Goal: Contribute content: Add original content to the website for others to see

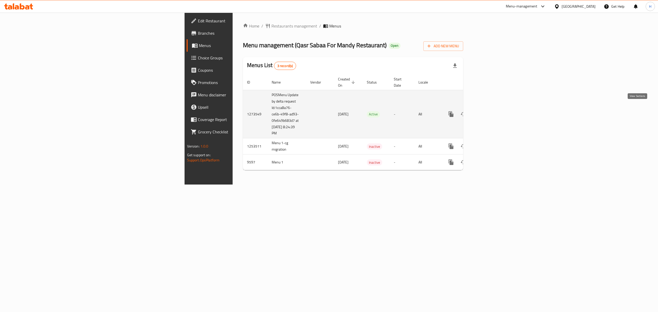
click at [492, 111] on icon "enhanced table" at bounding box center [488, 114] width 6 height 6
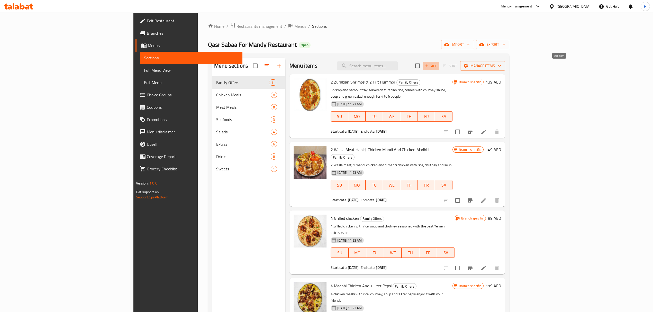
click at [438, 66] on span "Add" at bounding box center [431, 66] width 14 height 6
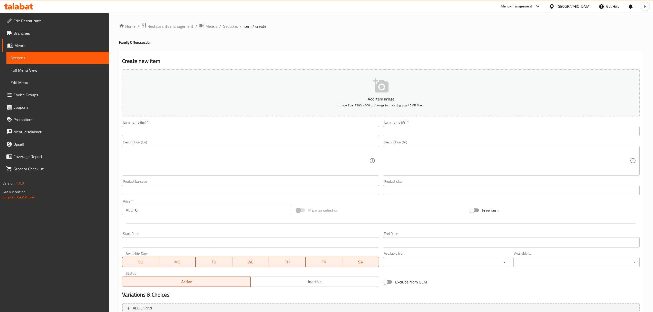
click at [241, 130] on input "text" at bounding box center [250, 131] width 257 height 10
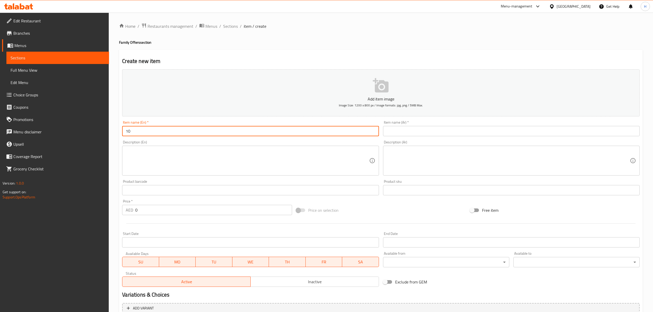
type input "1"
type input "10 Meals Offer"
click at [307, 153] on textarea at bounding box center [247, 161] width 243 height 24
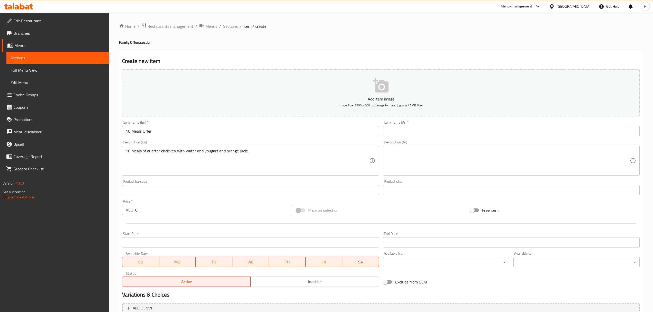
click at [289, 153] on textarea "10 Meals of quarter chcicken with water and yougart and orange jucie." at bounding box center [247, 161] width 243 height 24
click at [282, 156] on textarea "10 Meals of quarter chcicken with water and 1 yougart and 1 orange." at bounding box center [247, 161] width 243 height 24
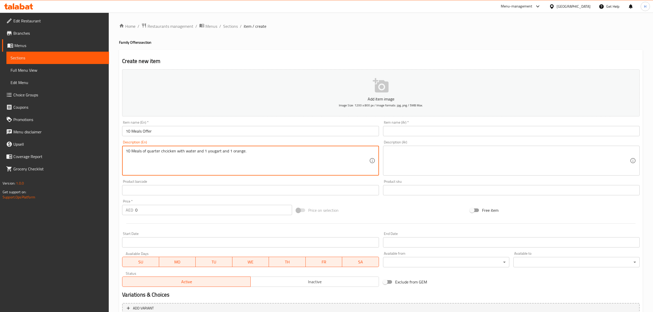
click at [282, 156] on textarea "10 Meals of quarter chcicken with water and 1 yougart and 1 orange." at bounding box center [247, 161] width 243 height 24
paste textarea "meals of quarter chicken served with water, 1 yogurt,"
type textarea "10 meals of quarter chicken served with water, 1 yogurt, and 1 orange."
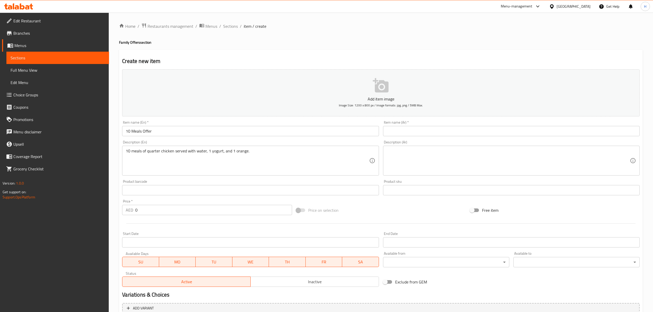
click at [413, 153] on textarea at bounding box center [508, 161] width 243 height 24
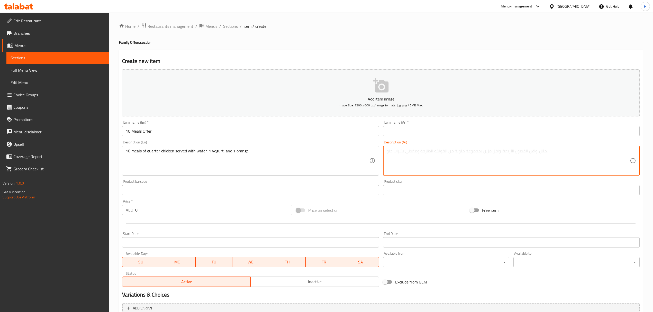
paste textarea "10 وجبات ربع دجاجة مع ماء وعلبة زبادي وبرتقالة."
type textarea "10 وجبات ربع دجاجة مع ماء وعلبة زبادي وبرتقالة."
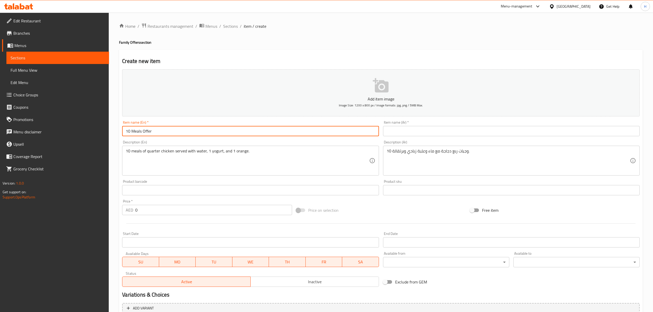
click at [262, 135] on input "10 Meals Offer" at bounding box center [250, 131] width 257 height 10
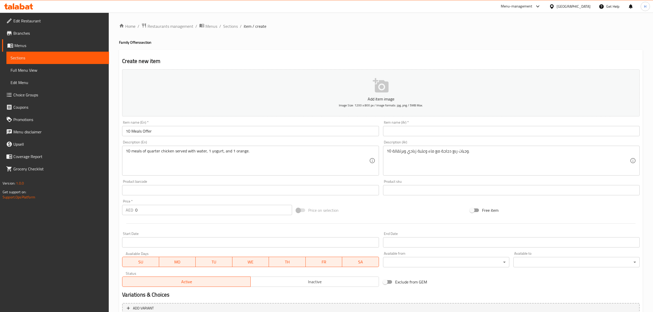
click at [478, 135] on input "text" at bounding box center [511, 131] width 257 height 10
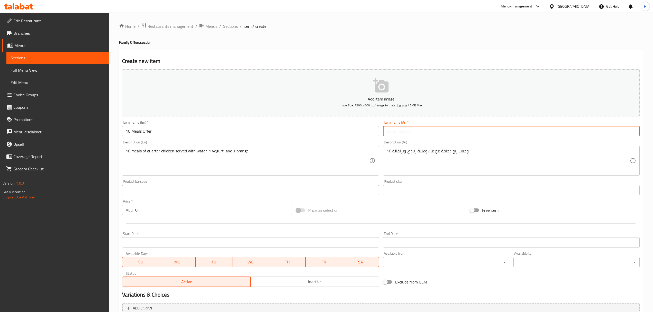
paste input "عرض 10 وجبات"
type input "عرض 10 وجبات"
click at [226, 213] on input "0" at bounding box center [213, 210] width 157 height 10
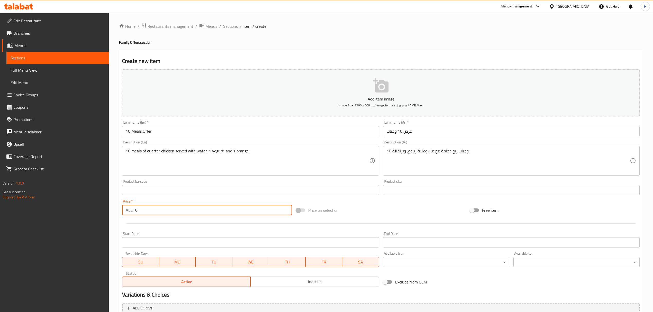
click at [226, 213] on input "0" at bounding box center [213, 210] width 157 height 10
click at [226, 212] on input "0" at bounding box center [213, 210] width 157 height 10
click at [225, 213] on input "0" at bounding box center [213, 210] width 157 height 10
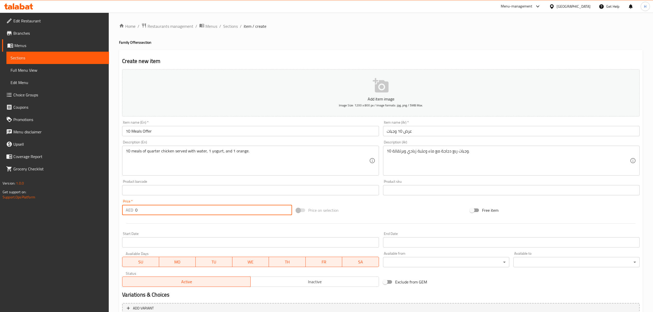
drag, startPoint x: 224, startPoint y: 213, endPoint x: 40, endPoint y: 226, distance: 184.6
click at [40, 226] on div "Edit Restaurant Branches Menus Sections Full Menu View Edit Menu Choice Groups …" at bounding box center [326, 188] width 653 height 351
type input "240"
click at [380, 219] on div at bounding box center [381, 223] width 522 height 13
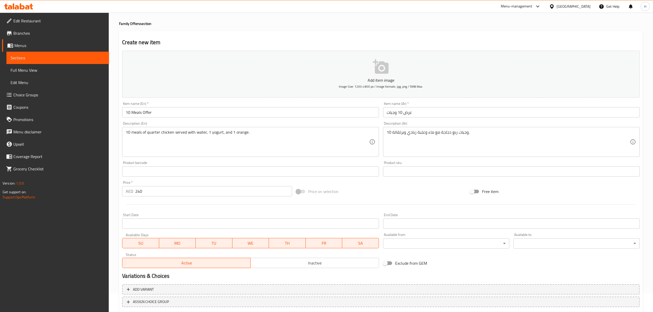
scroll to position [51, 0]
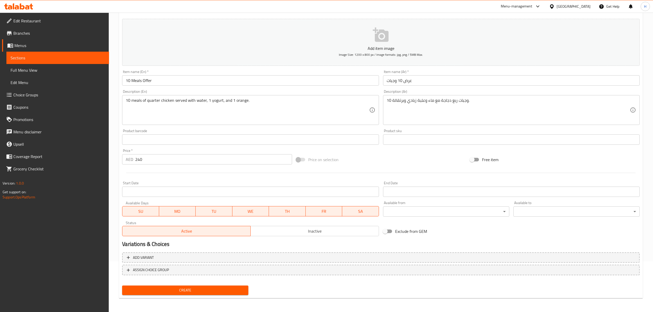
click at [236, 290] on span "Create" at bounding box center [185, 290] width 118 height 6
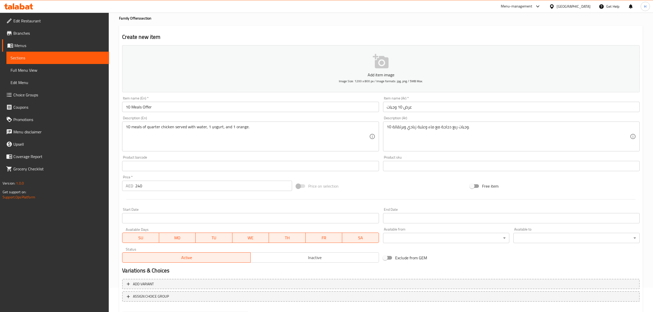
scroll to position [0, 0]
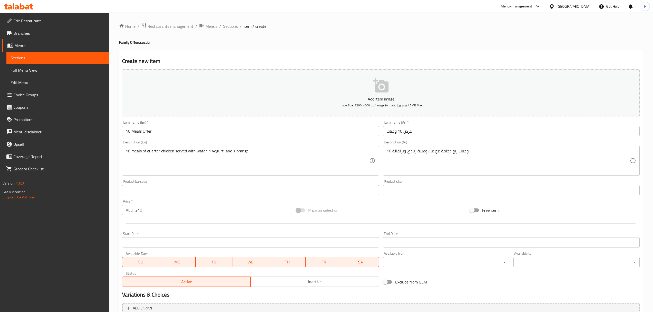
click at [234, 27] on span "Sections" at bounding box center [230, 26] width 15 height 6
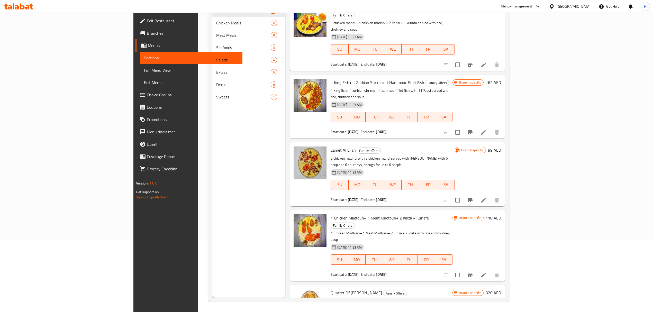
scroll to position [375, 0]
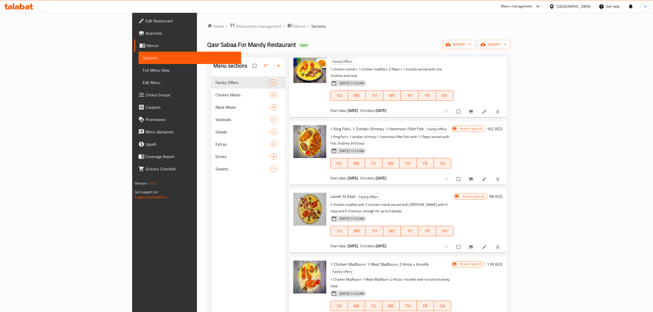
scroll to position [72, 0]
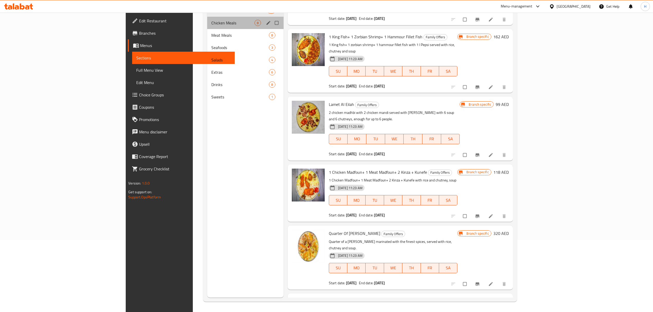
click at [207, 27] on div "Chicken Meals 8" at bounding box center [245, 23] width 76 height 12
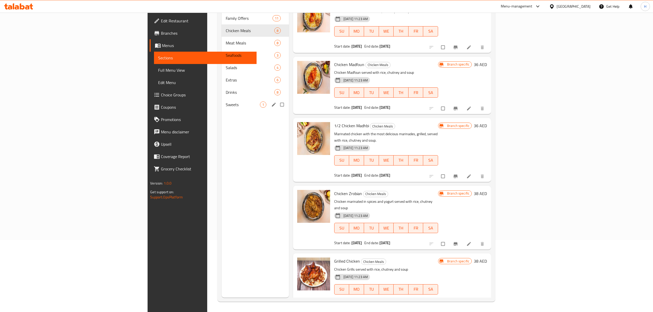
scroll to position [4, 0]
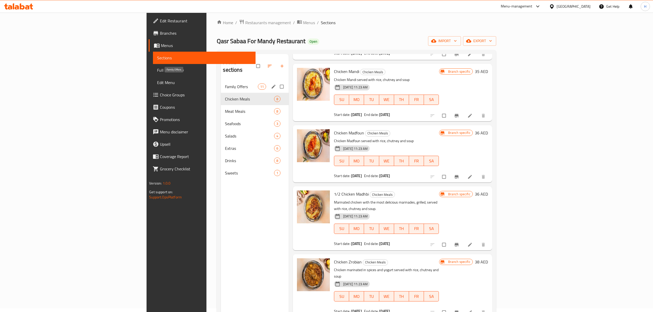
click at [225, 84] on span "Family Offers" at bounding box center [241, 87] width 33 height 6
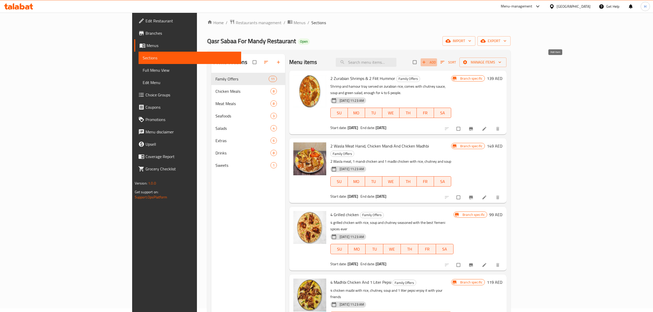
click at [427, 64] on icon "button" at bounding box center [424, 62] width 5 height 5
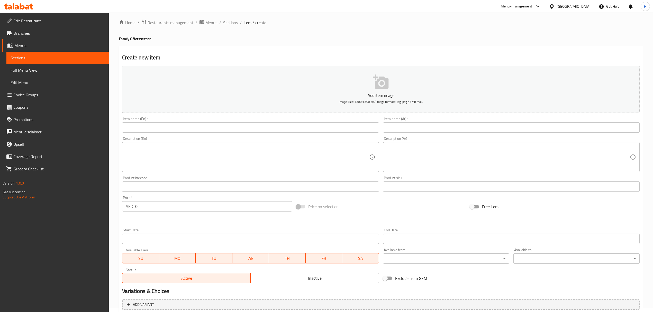
click at [407, 124] on input "text" at bounding box center [511, 127] width 257 height 10
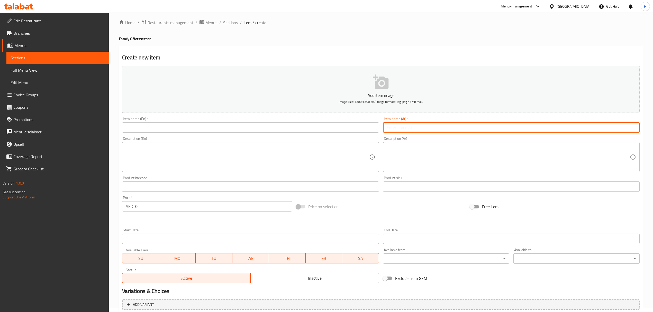
paste input "عرض 10 وجبات"
type input "عرض 10 وجبات"
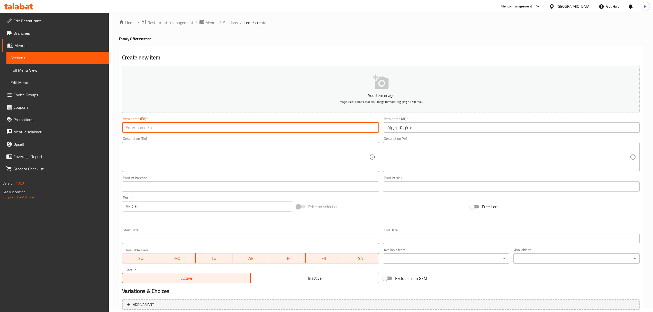
click at [317, 126] on input "text" at bounding box center [250, 127] width 257 height 10
paste input "10 Meals Offer"
type input "10 Meals Offer"
click at [457, 154] on textarea at bounding box center [508, 157] width 243 height 24
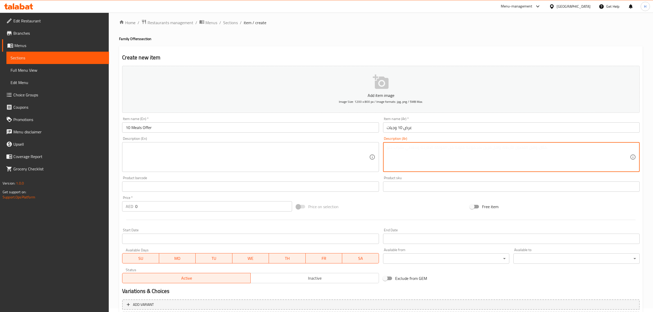
paste textarea "10 وجبات ربع دجاجة مع ماء وعلبة زبادي وبرتقالة."
type textarea "10 وجبات ربع دجاجة مع ماء وعلبة زبادي وبرتقالة."
click at [328, 151] on textarea at bounding box center [247, 157] width 243 height 24
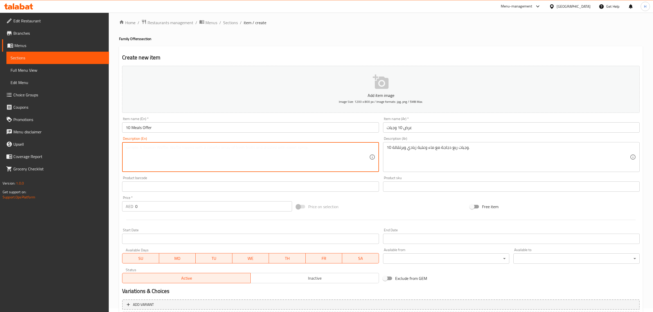
paste textarea "10 meals of quarter chicken served with water, 1 yogurt, and 1 orange."
type textarea "10 meals of quarter chicken served with water, 1 yogurt, and 1 orange."
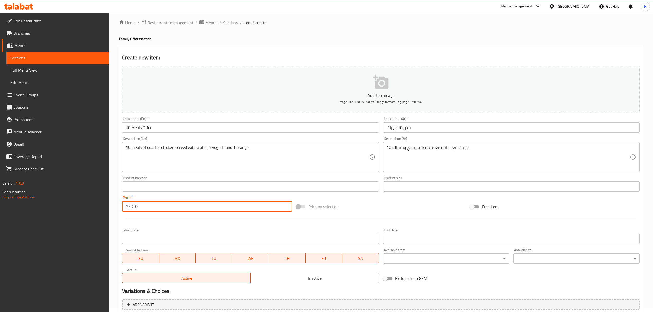
click at [260, 209] on input "0" at bounding box center [213, 206] width 157 height 10
type input "240"
click at [404, 209] on div "Price on selection" at bounding box center [381, 207] width 174 height 14
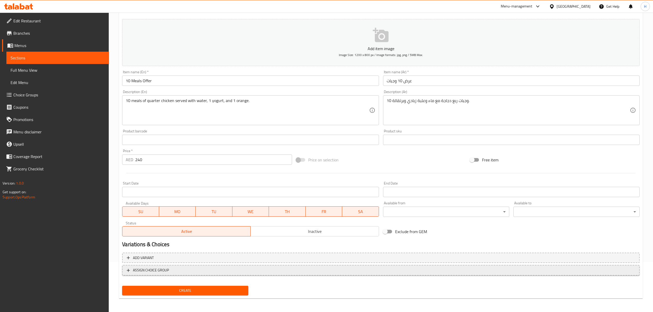
scroll to position [51, 0]
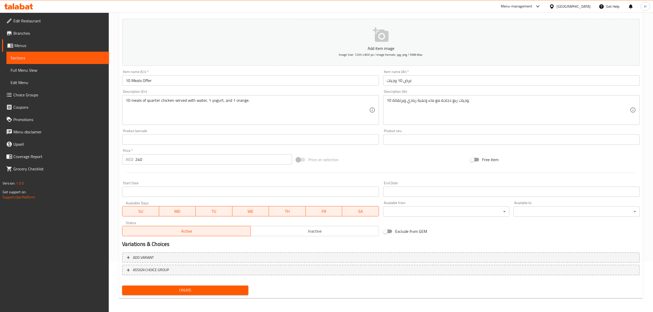
click at [233, 281] on nav at bounding box center [381, 280] width 518 height 4
click at [229, 286] on button "Create" at bounding box center [185, 291] width 126 height 10
click at [234, 291] on span "Create" at bounding box center [185, 290] width 118 height 6
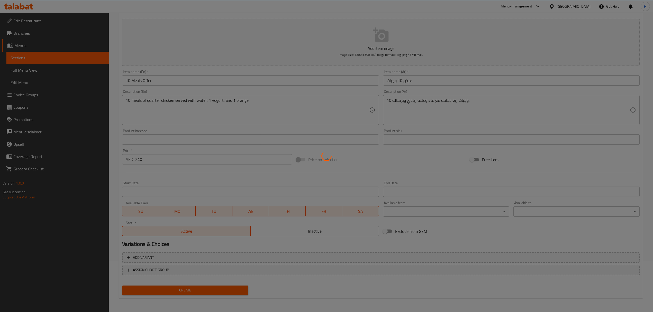
scroll to position [0, 0]
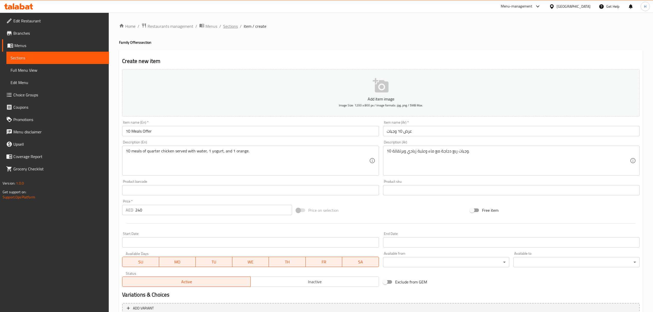
click at [224, 25] on span "Sections" at bounding box center [230, 26] width 15 height 6
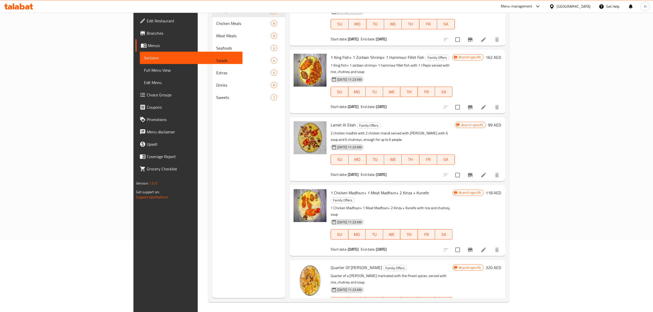
scroll to position [72, 0]
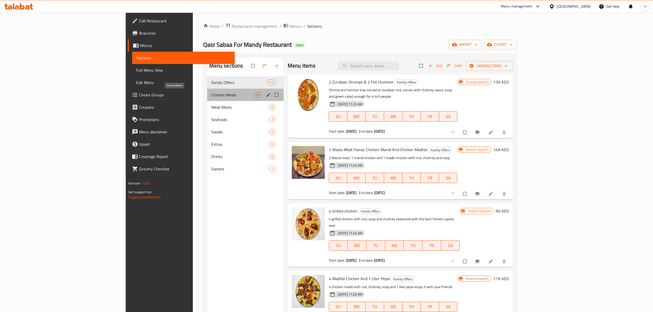
click at [211, 98] on span "Chicken Meals" at bounding box center [232, 95] width 43 height 6
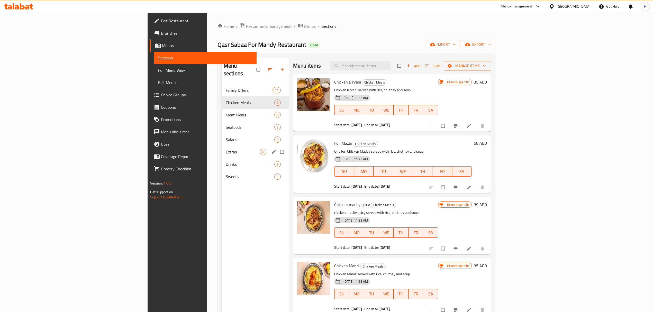
click at [222, 146] on div "Extras 6" at bounding box center [255, 152] width 67 height 12
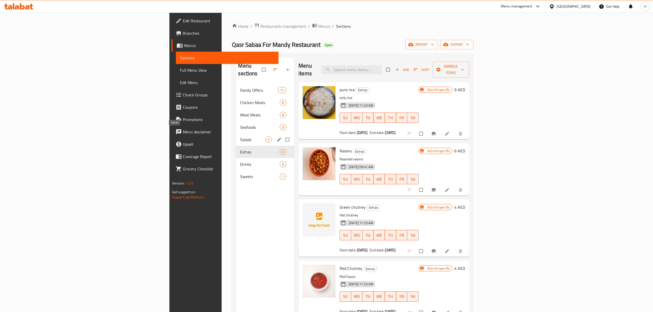
click at [240, 137] on span "Salads" at bounding box center [252, 140] width 25 height 6
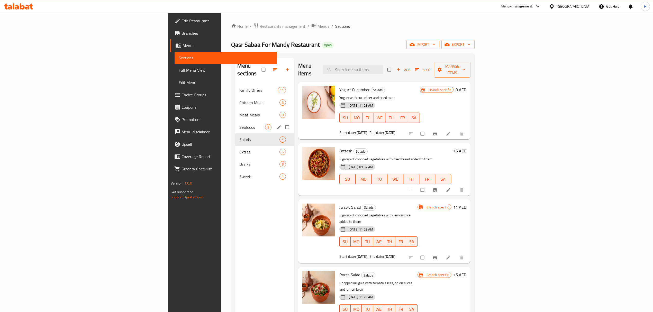
click at [235, 124] on div "Seafoods 3" at bounding box center [264, 127] width 59 height 12
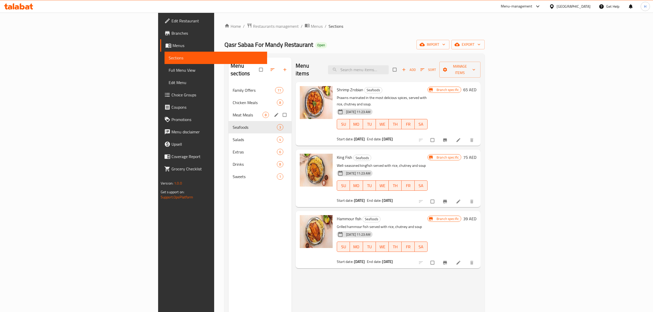
click at [229, 111] on div "Meat Meals 8" at bounding box center [260, 115] width 63 height 12
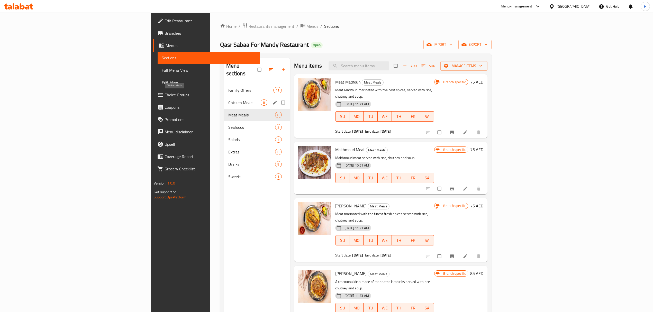
click at [228, 100] on span "Chicken Meals" at bounding box center [244, 103] width 33 height 6
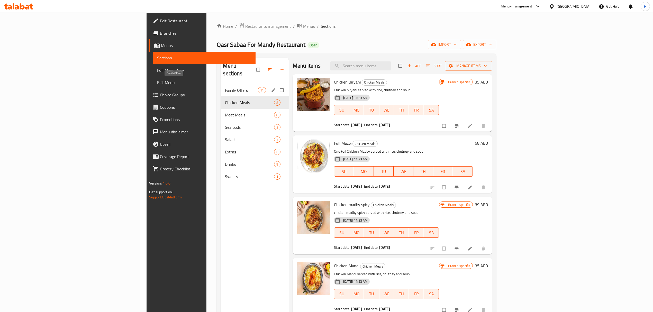
click at [225, 87] on span "Family Offers" at bounding box center [241, 90] width 33 height 6
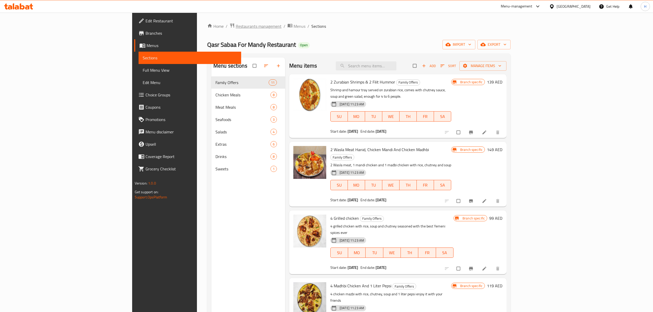
click at [236, 25] on span "Restaurants management" at bounding box center [259, 26] width 46 height 6
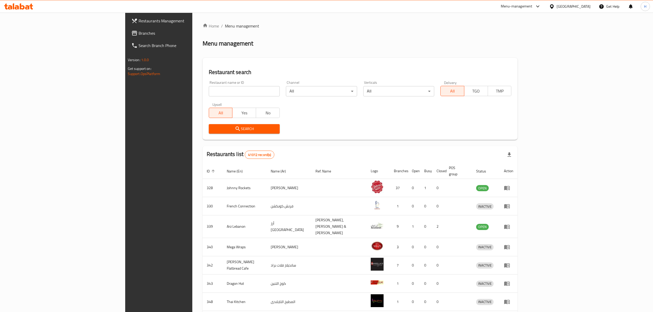
click at [211, 91] on input "search" at bounding box center [244, 91] width 71 height 10
paste input "11636"
type input "11636"
click at [139, 31] on span "Branches" at bounding box center [185, 33] width 92 height 6
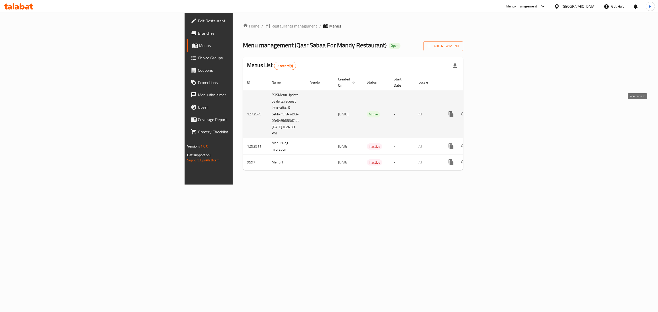
click at [491, 112] on icon "enhanced table" at bounding box center [488, 114] width 5 height 5
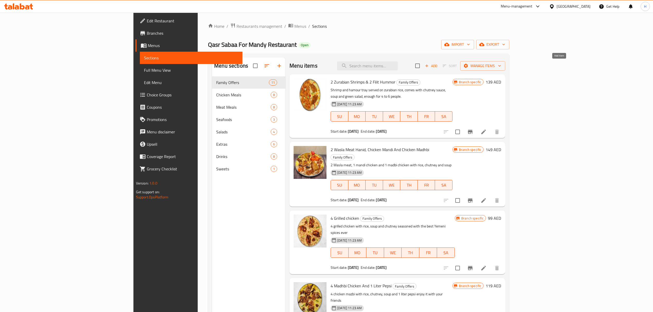
click at [429, 65] on icon "button" at bounding box center [427, 66] width 5 height 5
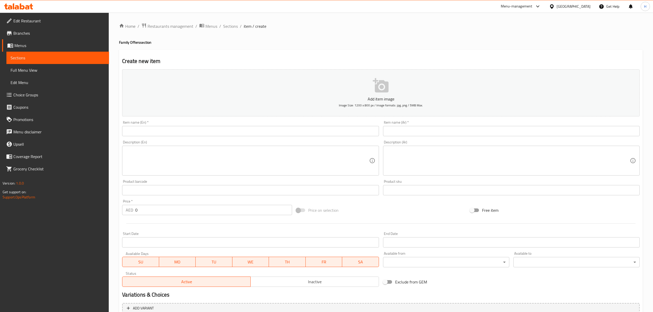
click at [206, 136] on input "text" at bounding box center [250, 131] width 257 height 10
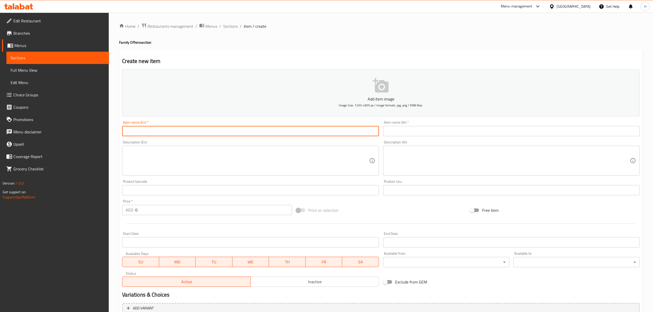
paste input "10 meals of quarter chicken served with water, 1 yogurt, and 1 orange."
type input "10 meals of quarter chicken served with water, 1 yogurt, and 1 orange."
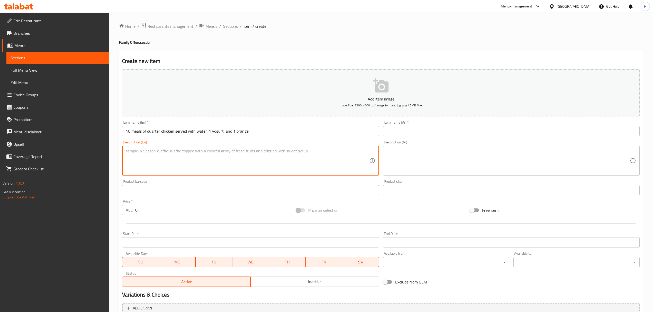
click at [216, 167] on textarea at bounding box center [247, 161] width 243 height 24
paste textarea "10 meals of quarter chicken served with water, 1 yogurt, and 1 orange."
type textarea "10 meals of quarter chicken served with water, 1 yogurt, and 1 orange."
click at [257, 132] on input "10 meals of quarter chicken served with water, 1 yogurt, and 1 orange." at bounding box center [250, 131] width 257 height 10
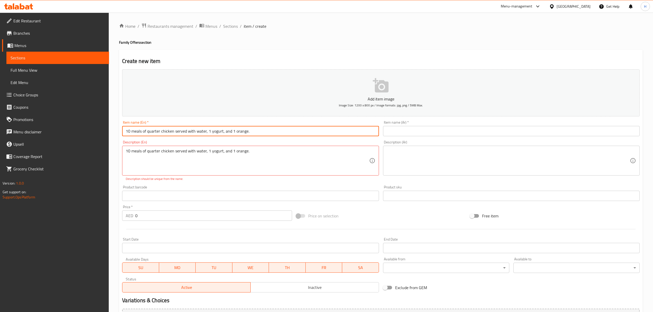
click at [257, 132] on input "10 meals of quarter chicken served with water, 1 yogurt, and 1 orange." at bounding box center [250, 131] width 257 height 10
paste input "Meals Offer"
type input "10 Meals Offer"
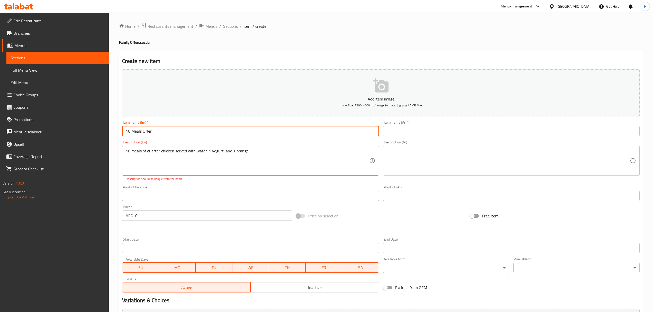
click at [419, 131] on input "text" at bounding box center [511, 131] width 257 height 10
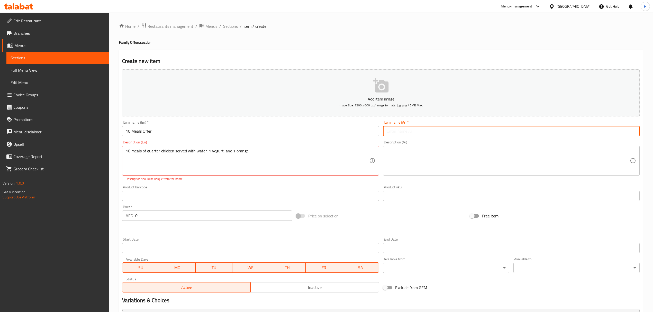
paste input "عرض 10 وجبات"
type input "عرض 10 وجبات"
click at [451, 157] on textarea at bounding box center [508, 161] width 243 height 24
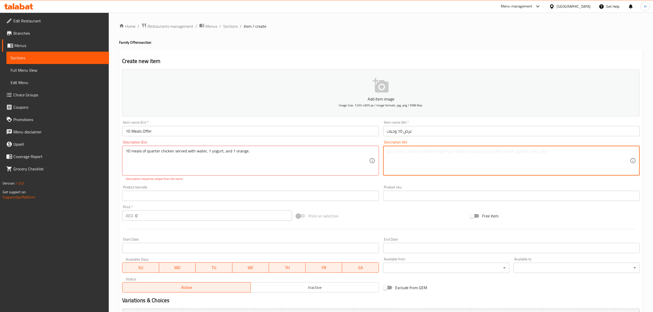
paste textarea "10 وجبات ربع دجاجة مع ماء وعلبة زبادي وبرتقالة."
type textarea "10 وجبات ربع دجاجة مع ماء وعلبة زبادي وبرتقالة."
click at [257, 217] on input "0" at bounding box center [213, 216] width 157 height 10
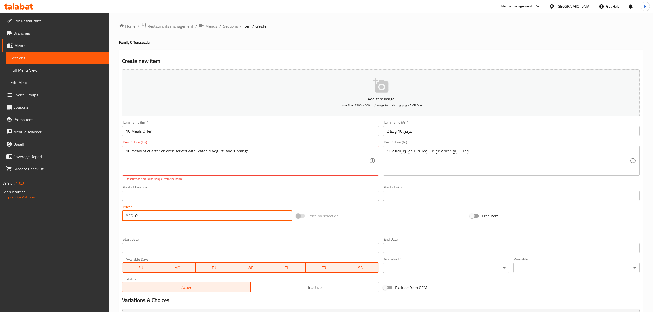
click at [257, 217] on input "0" at bounding box center [213, 216] width 157 height 10
type input "240"
click at [377, 105] on span "Image Size: 1200 x 800 px / Image formats: jpg, png / 5MB Max." at bounding box center [381, 105] width 84 height 6
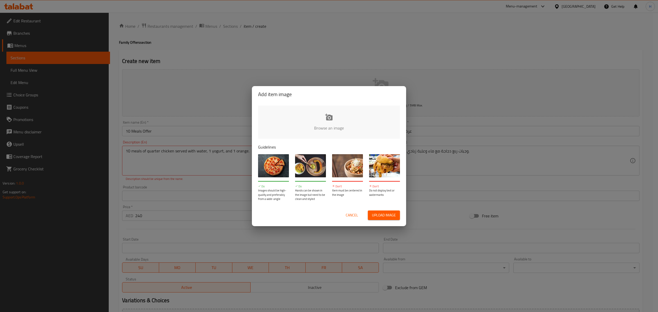
click at [335, 120] on input "file" at bounding box center [503, 130] width 490 height 48
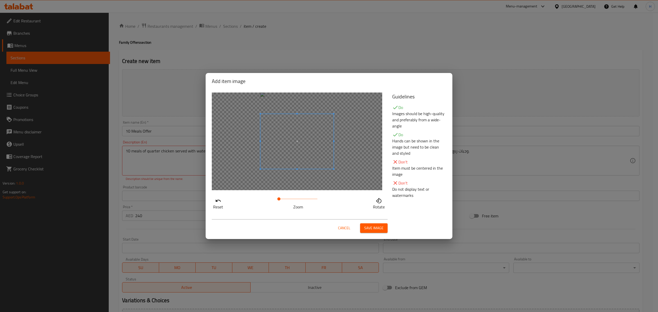
click at [369, 231] on span "Save image" at bounding box center [373, 228] width 19 height 6
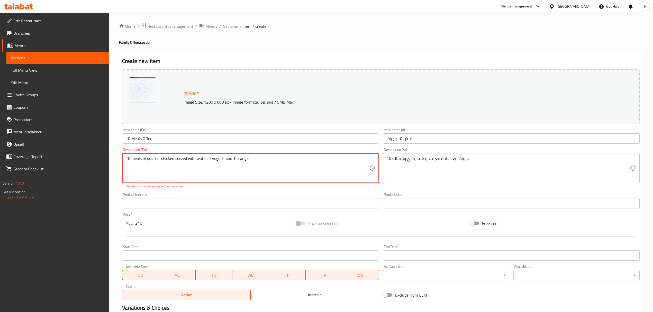
click at [138, 159] on textarea "10 meals of quarter chicken served with water, 1 yogurt, and 1 orange." at bounding box center [247, 168] width 243 height 24
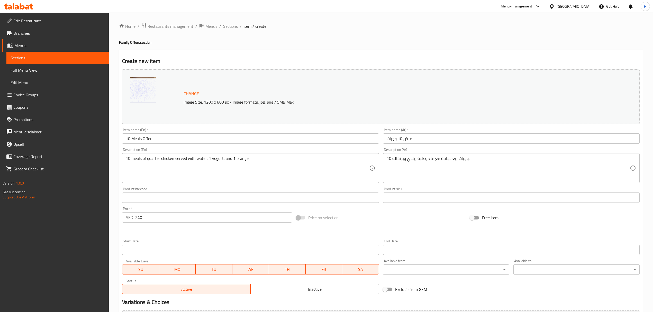
click at [126, 158] on div "10 meals of quarter chicken served with water, 1 yogurt, and 1 orange. Descript…" at bounding box center [250, 168] width 257 height 30
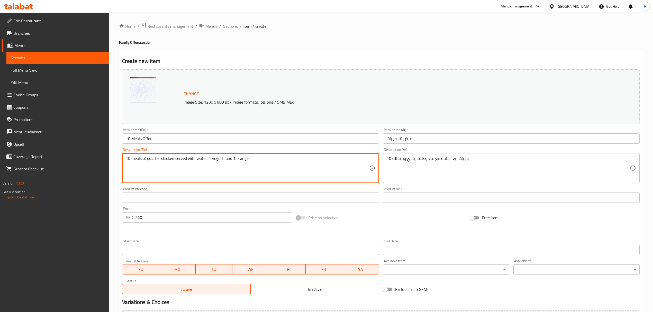
click at [267, 191] on div "Product barcode Product barcode" at bounding box center [250, 195] width 257 height 16
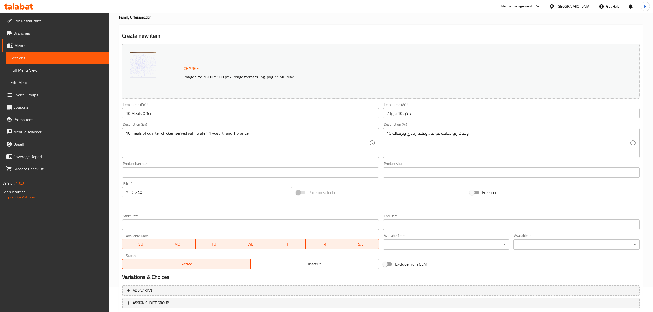
scroll to position [58, 0]
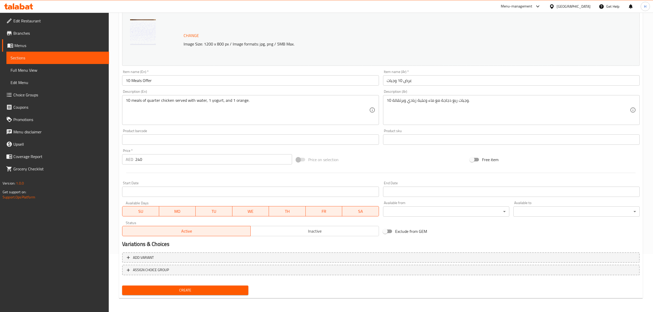
click at [216, 291] on span "Create" at bounding box center [185, 290] width 118 height 6
click at [224, 290] on span "Create" at bounding box center [185, 290] width 118 height 6
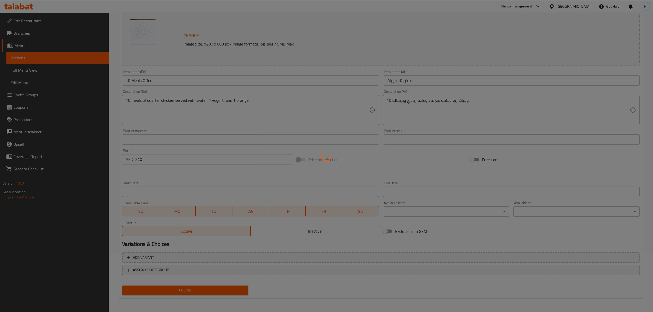
scroll to position [0, 0]
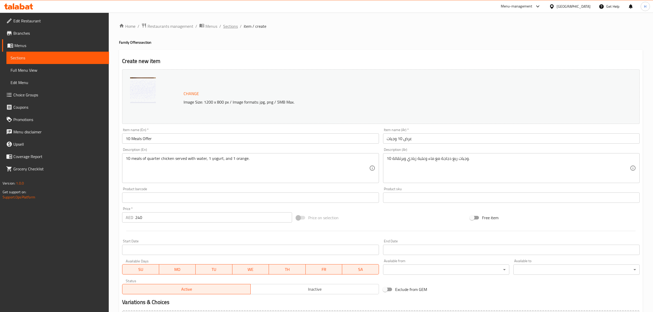
click at [231, 25] on span "Sections" at bounding box center [230, 26] width 15 height 6
